Goal: Navigation & Orientation: Find specific page/section

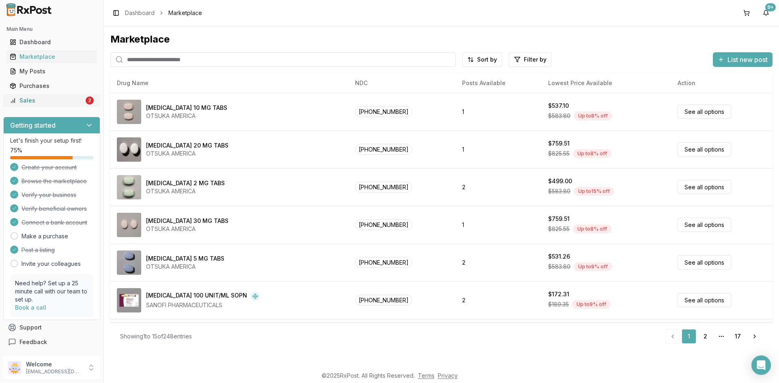
click at [59, 104] on div "Sales" at bounding box center [47, 101] width 74 height 8
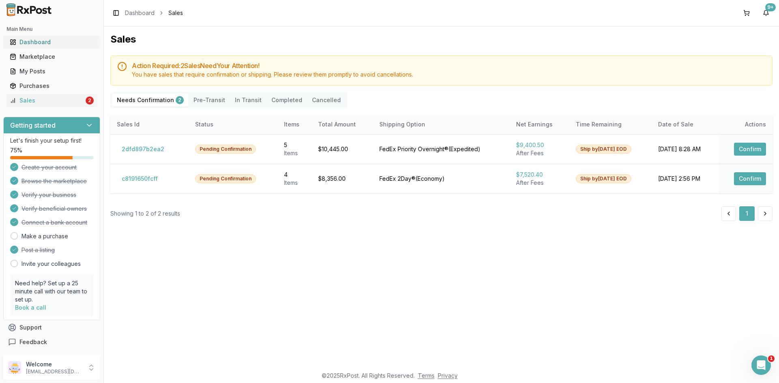
click at [72, 41] on div "Dashboard" at bounding box center [52, 42] width 84 height 8
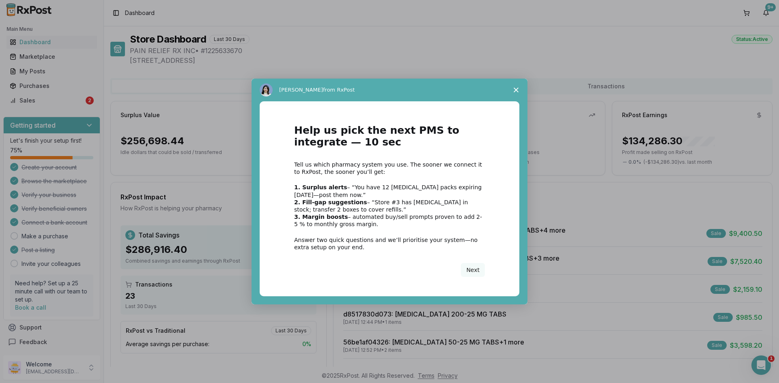
click at [514, 92] on polygon "Close survey" at bounding box center [516, 90] width 5 height 5
